Goal: Information Seeking & Learning: Learn about a topic

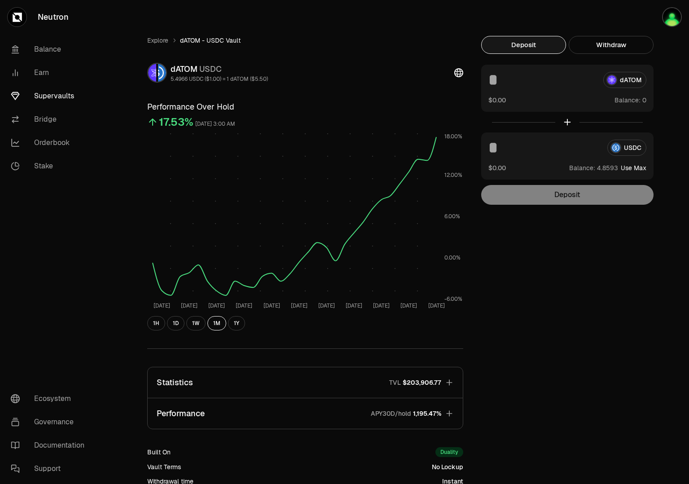
click at [40, 96] on link "Supervaults" at bounding box center [50, 95] width 93 height 23
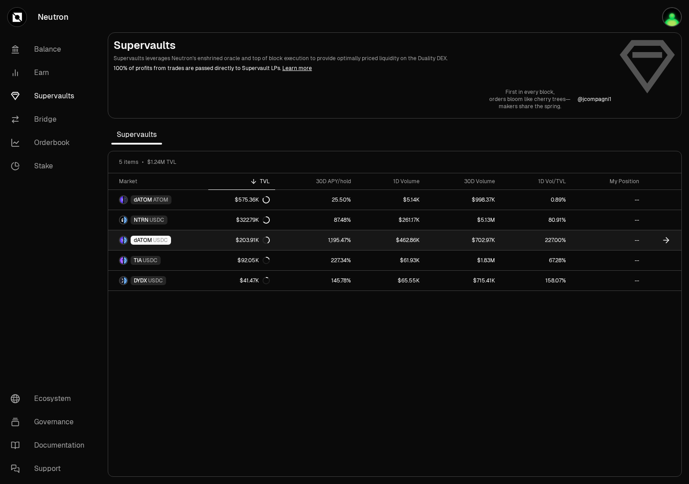
click at [159, 239] on span "USDC" at bounding box center [160, 240] width 15 height 7
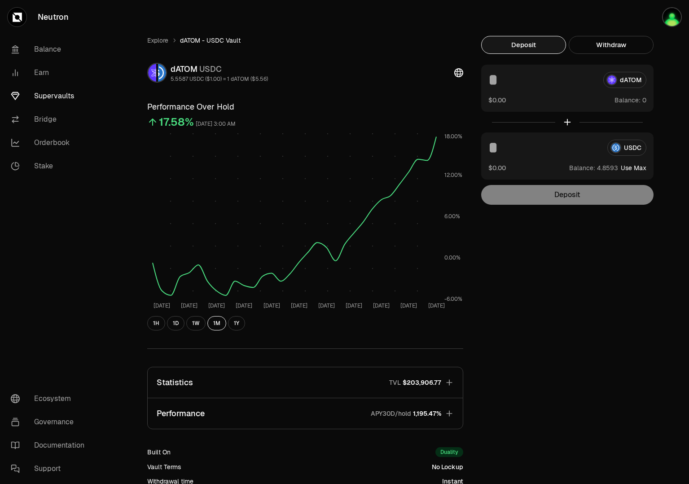
scroll to position [103, 0]
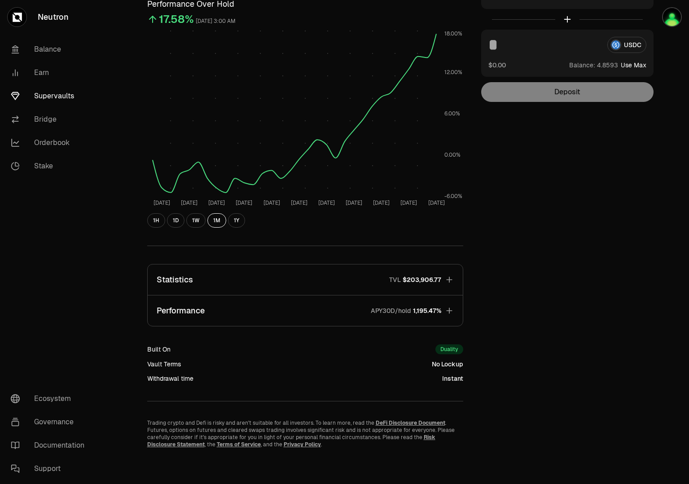
click at [433, 281] on span "$203,906.77" at bounding box center [422, 279] width 39 height 9
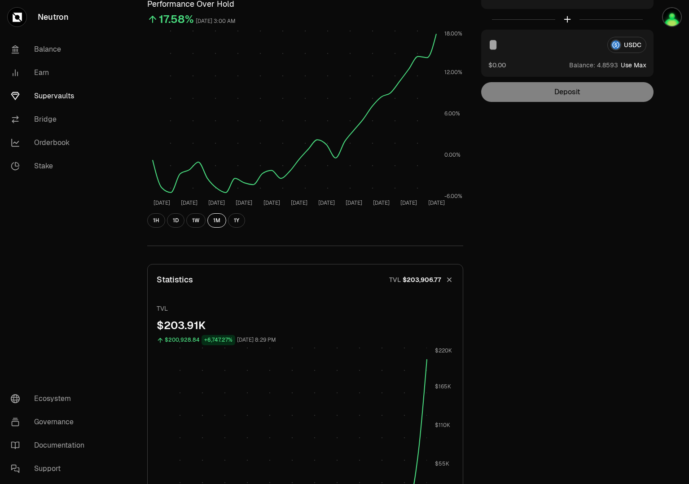
click at [440, 284] on span "$203,906.77" at bounding box center [422, 279] width 39 height 9
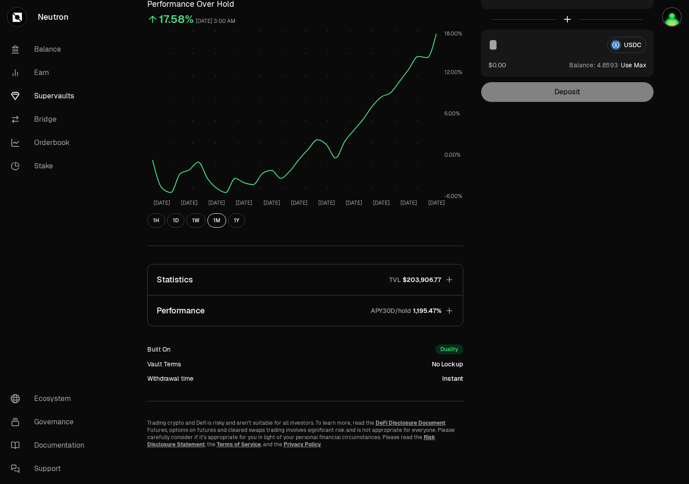
click at [422, 311] on span "1,195.47%" at bounding box center [427, 310] width 28 height 9
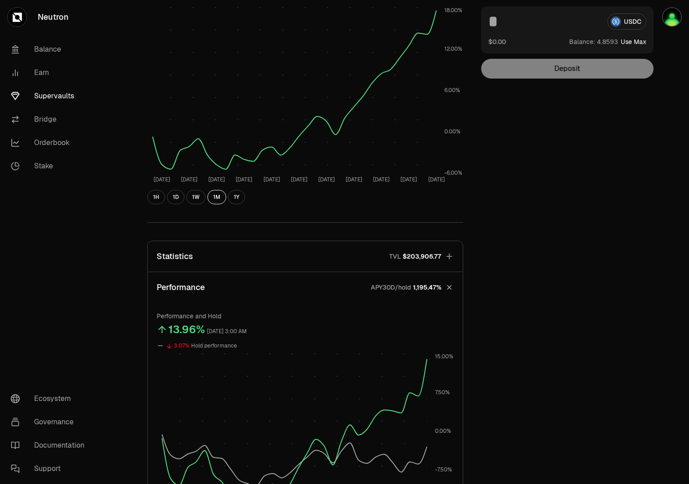
scroll to position [71, 0]
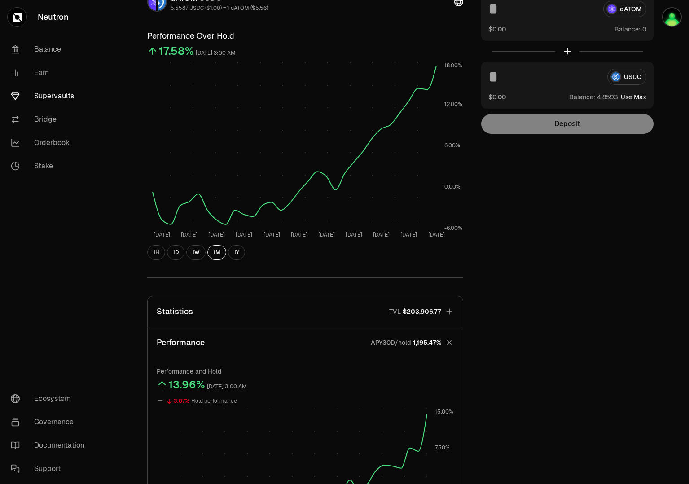
click at [440, 309] on span "$203,906.77" at bounding box center [422, 311] width 39 height 9
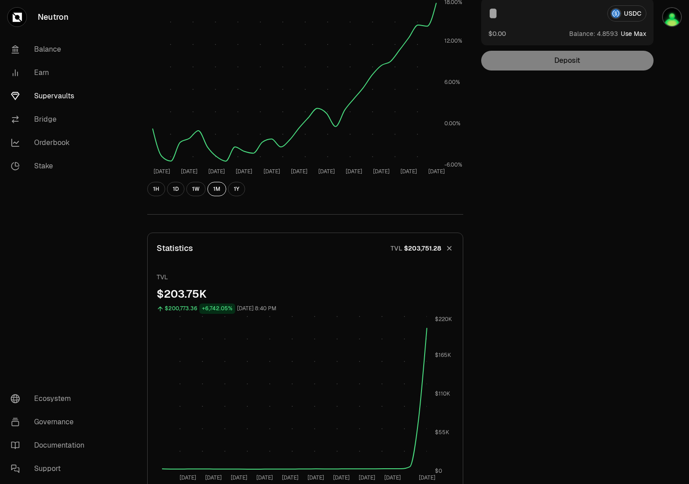
scroll to position [0, 0]
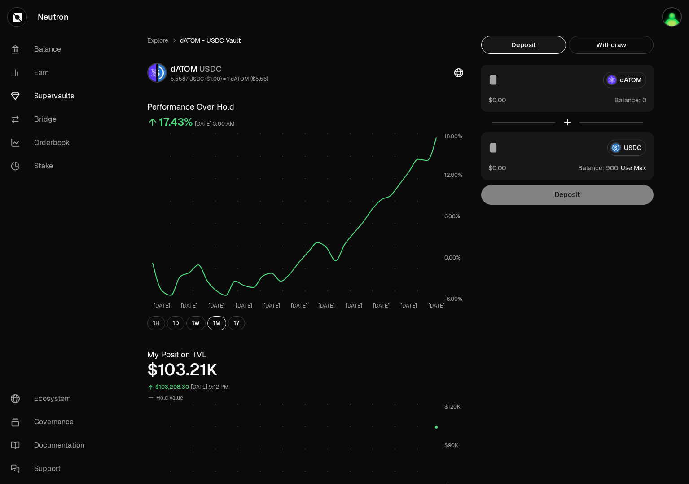
click at [60, 93] on link "Supervaults" at bounding box center [50, 95] width 93 height 23
